Goal: Information Seeking & Learning: Learn about a topic

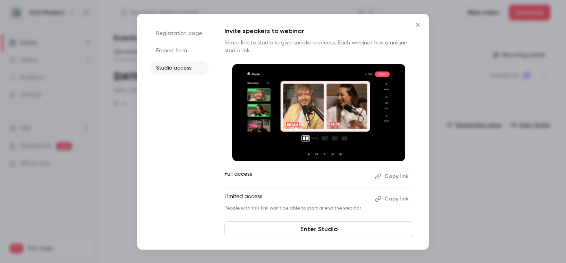
click at [439, 55] on div at bounding box center [283, 131] width 566 height 263
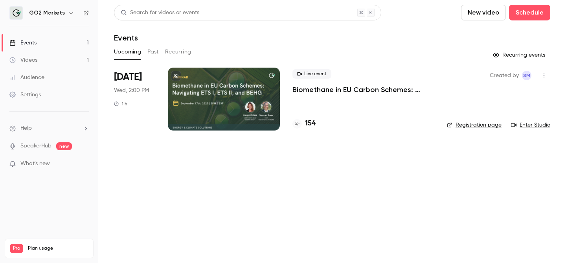
click at [545, 76] on icon "button" at bounding box center [544, 76] width 1 height 4
click at [420, 173] on div at bounding box center [283, 131] width 566 height 263
click at [487, 126] on link "Registration page" at bounding box center [474, 125] width 55 height 8
click at [348, 87] on p "Biomethane in EU Carbon Schemes: Navigating ETS I, ETS II, and BEHG" at bounding box center [364, 89] width 142 height 9
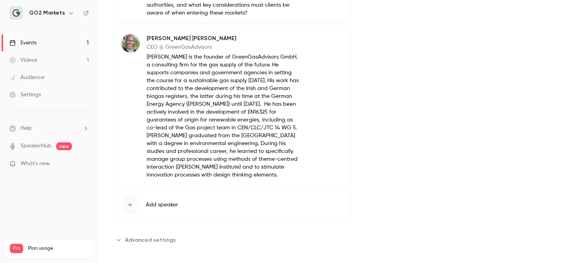
scroll to position [430, 0]
click at [35, 73] on link "Audience" at bounding box center [49, 77] width 98 height 17
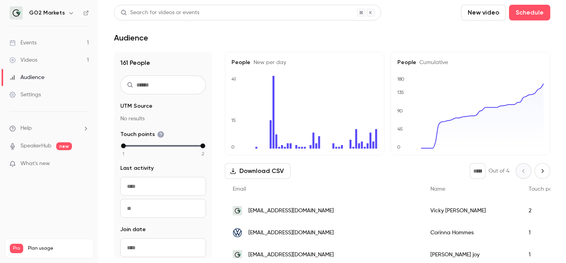
click at [33, 44] on div "Events" at bounding box center [22, 43] width 27 height 8
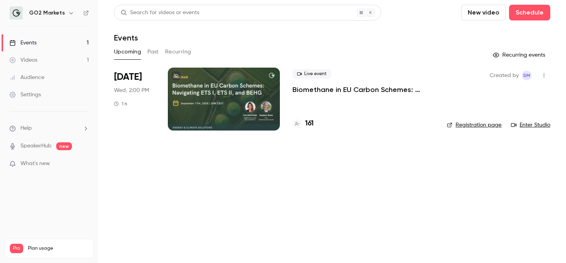
click at [335, 88] on p "Biomethane in EU Carbon Schemes: Navigating ETS I, ETS II, and BEHG" at bounding box center [364, 89] width 142 height 9
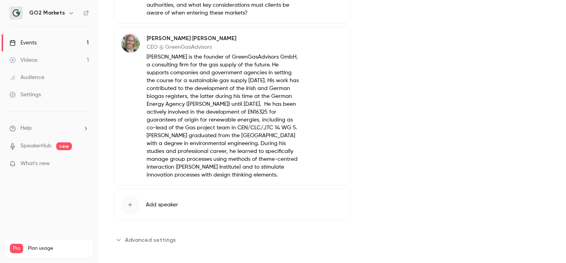
scroll to position [430, 0]
click at [43, 47] on link "Events 1" at bounding box center [49, 42] width 98 height 17
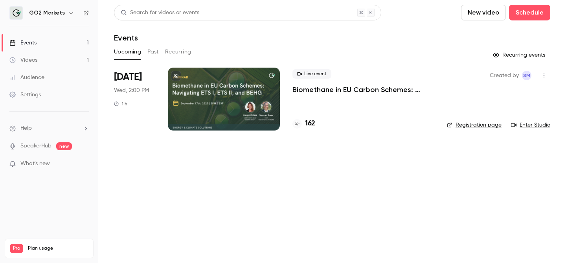
click at [384, 88] on p "Biomethane in EU Carbon Schemes: Navigating ETS I, ETS II, and BEHG" at bounding box center [364, 89] width 142 height 9
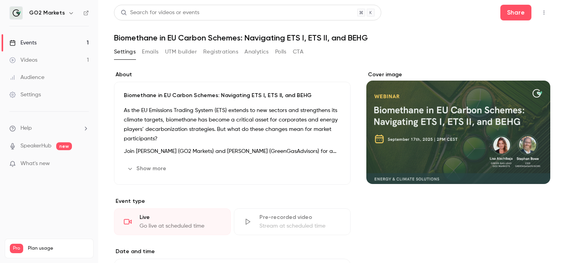
click at [371, 57] on div "Settings Emails UTM builder Registrations Analytics Polls CTA" at bounding box center [332, 54] width 437 height 16
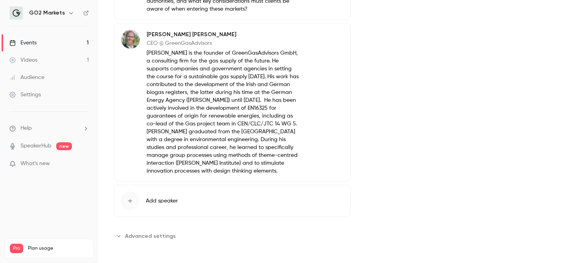
scroll to position [430, 0]
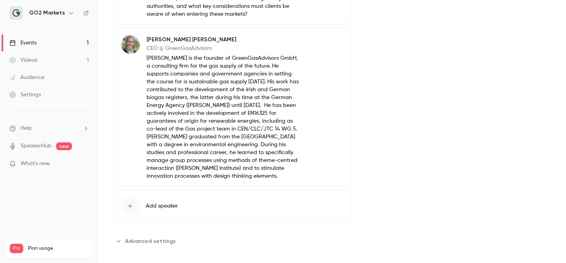
click at [63, 44] on link "Events 1" at bounding box center [49, 42] width 98 height 17
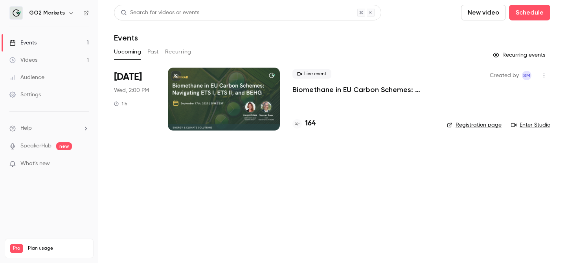
click at [444, 170] on main "Search for videos or events New video Schedule Events Upcoming Past Recurring R…" at bounding box center [332, 131] width 468 height 263
click at [288, 157] on main "Search for videos or events New video Schedule Events Upcoming Past Recurring R…" at bounding box center [332, 131] width 468 height 263
